Goal: Task Accomplishment & Management: Manage account settings

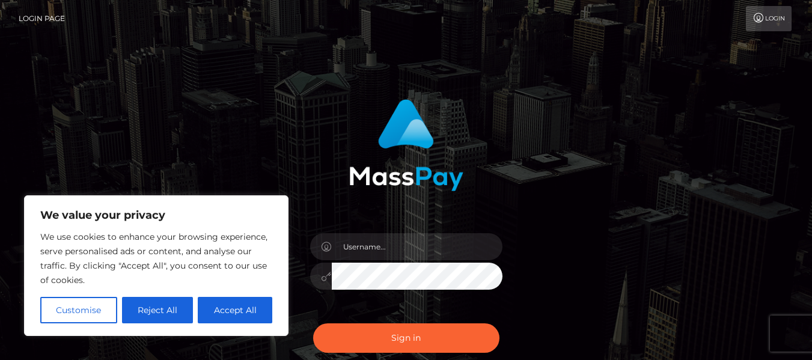
click at [765, 13] on link "Login" at bounding box center [769, 18] width 46 height 25
click at [409, 255] on input "text" at bounding box center [417, 246] width 171 height 27
type input "[EMAIL_ADDRESS][DOMAIN_NAME]"
click at [313, 323] on button "Sign in" at bounding box center [406, 337] width 186 height 29
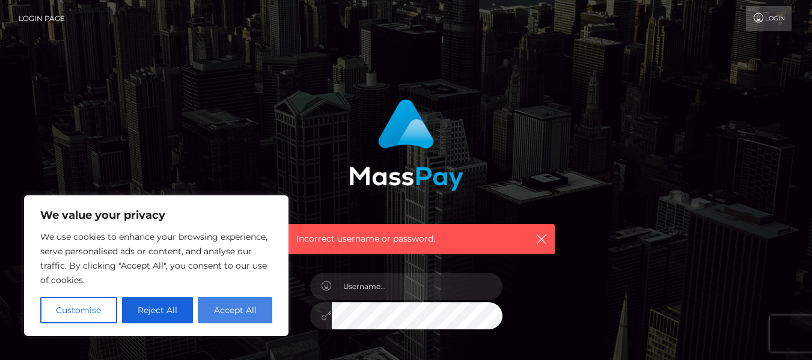
click at [258, 319] on button "Accept All" at bounding box center [235, 310] width 75 height 26
checkbox input "true"
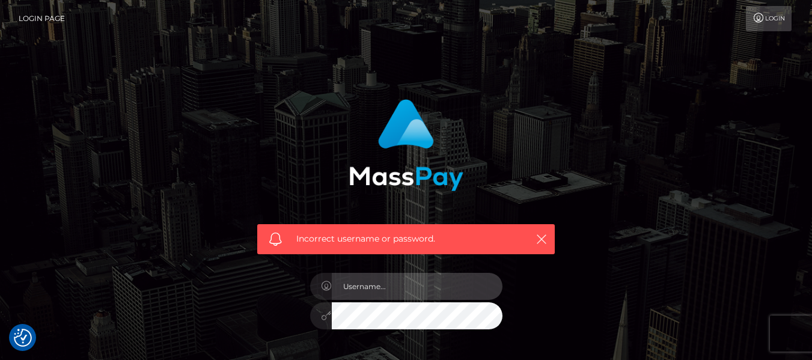
click at [366, 291] on input "text" at bounding box center [417, 286] width 171 height 27
